Goal: Information Seeking & Learning: Learn about a topic

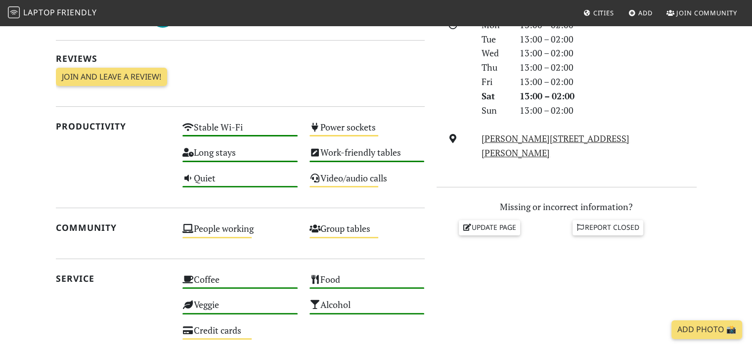
scroll to position [49, 0]
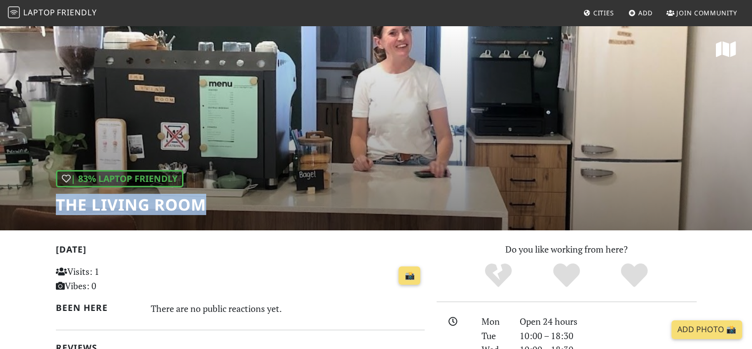
drag, startPoint x: 223, startPoint y: 200, endPoint x: 0, endPoint y: 199, distance: 223.4
click at [0, 199] on div "| 83% Laptop Friendly The Living Room" at bounding box center [376, 128] width 752 height 206
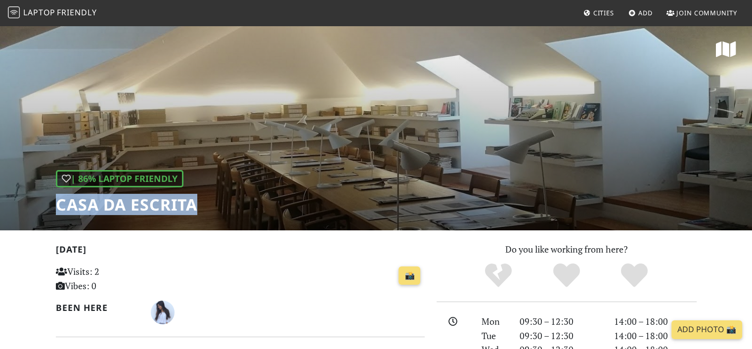
drag, startPoint x: 208, startPoint y: 196, endPoint x: 50, endPoint y: 199, distance: 157.7
click at [50, 199] on div "| 86% Laptop Friendly Casa da Escrita" at bounding box center [376, 128] width 752 height 206
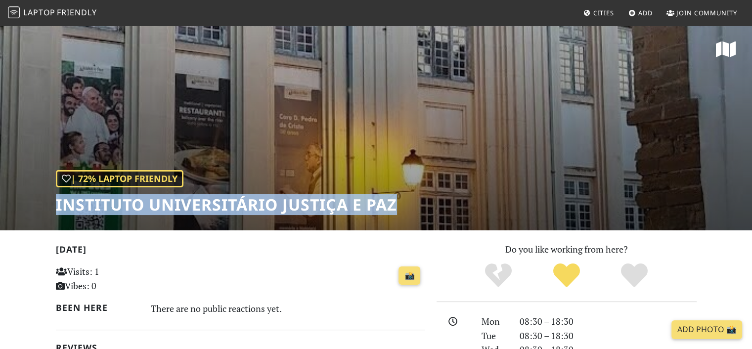
drag, startPoint x: 402, startPoint y: 212, endPoint x: 53, endPoint y: 210, distance: 348.9
click at [53, 210] on div "| 72% Laptop Friendly Instituto Universitário Justiça e Paz" at bounding box center [376, 128] width 752 height 206
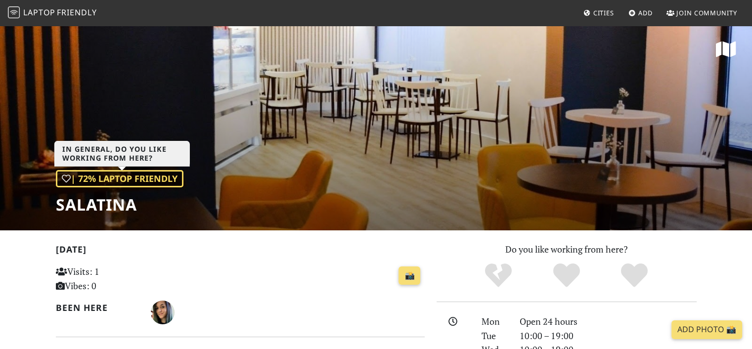
click at [179, 185] on div "| 72% Laptop Friendly" at bounding box center [120, 178] width 128 height 17
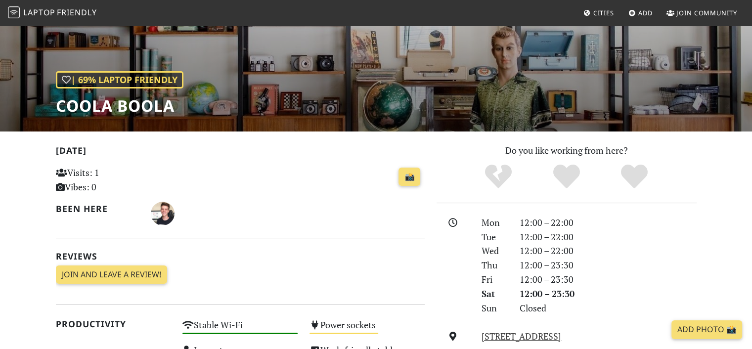
scroll to position [49, 0]
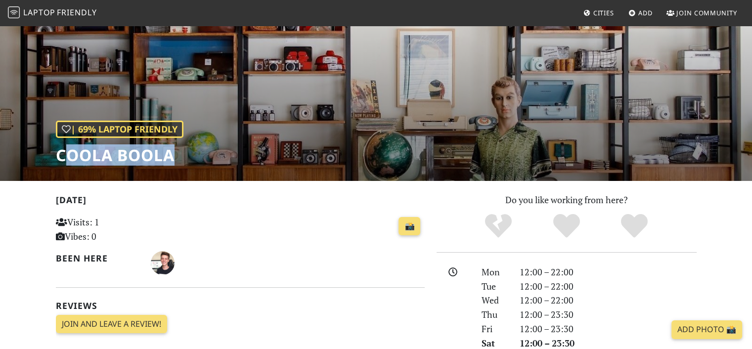
drag, startPoint x: 190, startPoint y: 150, endPoint x: 62, endPoint y: 155, distance: 128.1
click at [64, 156] on div "| 69% Laptop Friendly Coola Boola" at bounding box center [376, 78] width 752 height 206
click at [62, 155] on h1 "Coola Boola" at bounding box center [120, 155] width 128 height 19
drag, startPoint x: 62, startPoint y: 155, endPoint x: 57, endPoint y: 157, distance: 5.3
click at [57, 157] on h1 "Coola Boola" at bounding box center [120, 155] width 128 height 19
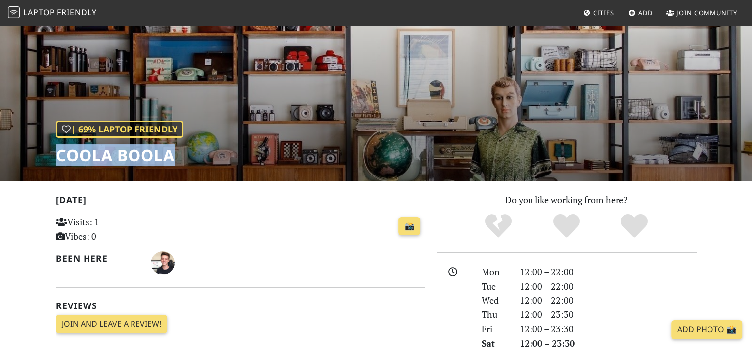
drag, startPoint x: 146, startPoint y: 168, endPoint x: 49, endPoint y: 163, distance: 97.0
click at [49, 163] on div "| 69% Laptop Friendly Coola Boola" at bounding box center [376, 78] width 752 height 206
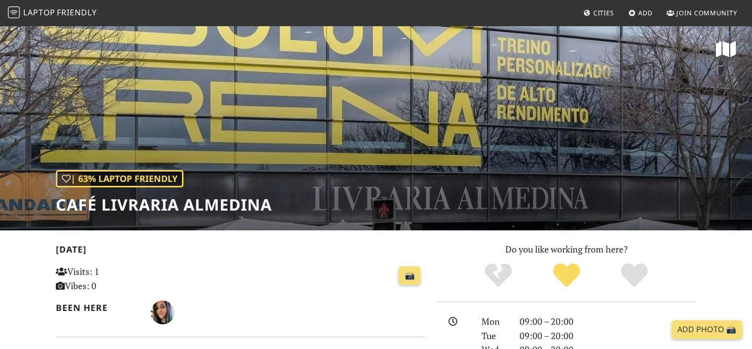
scroll to position [49, 0]
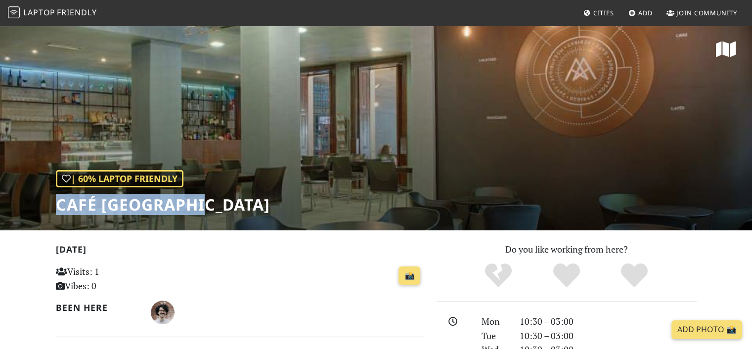
drag, startPoint x: 241, startPoint y: 217, endPoint x: 53, endPoint y: 205, distance: 188.2
click at [53, 205] on div "| 60% Laptop Friendly Café [GEOGRAPHIC_DATA]" at bounding box center [376, 128] width 752 height 206
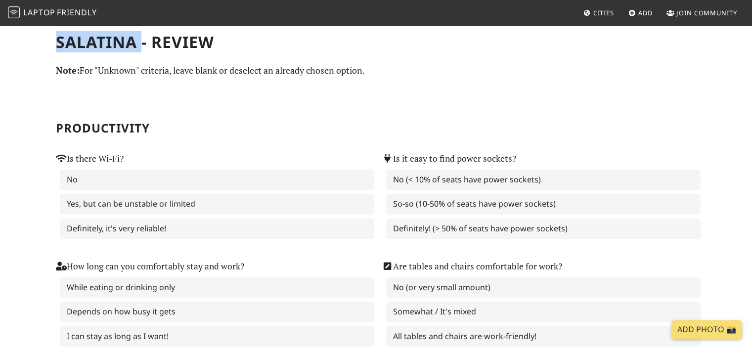
drag, startPoint x: 136, startPoint y: 36, endPoint x: 27, endPoint y: 37, distance: 109.2
